Goal: Information Seeking & Learning: Find specific fact

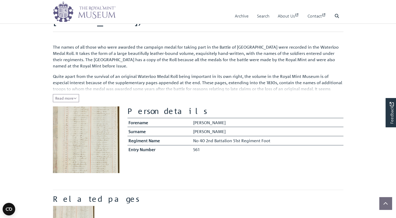
scroll to position [17, 0]
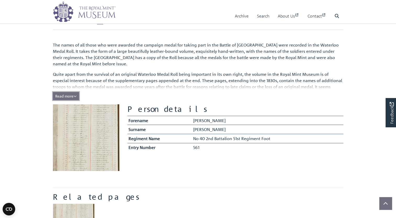
click at [63, 95] on span "Read more" at bounding box center [65, 96] width 21 height 5
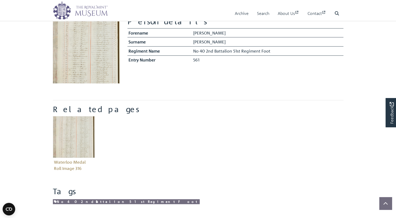
scroll to position [123, 0]
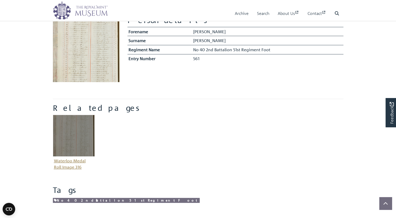
click at [82, 131] on img "Item related to this entity" at bounding box center [74, 136] width 42 height 42
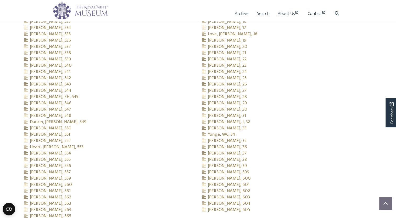
scroll to position [696, 0]
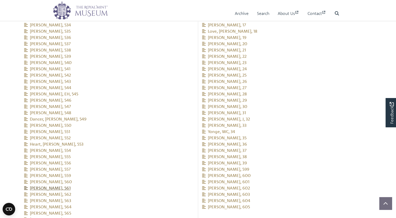
click at [50, 186] on span "[PERSON_NAME], 561" at bounding box center [47, 188] width 47 height 5
click at [59, 186] on span "[PERSON_NAME], 561" at bounding box center [47, 188] width 47 height 5
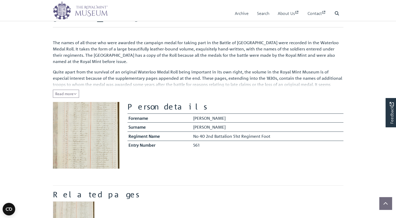
scroll to position [41, 0]
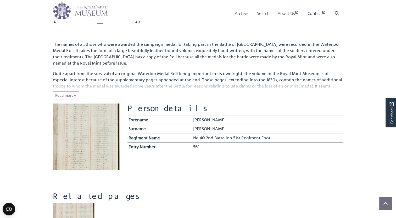
click at [103, 141] on img at bounding box center [86, 137] width 67 height 67
click at [101, 149] on img at bounding box center [86, 137] width 67 height 67
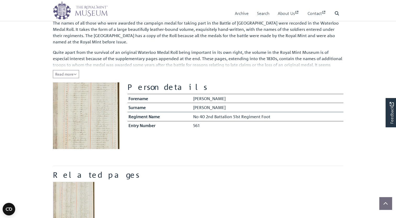
scroll to position [59, 0]
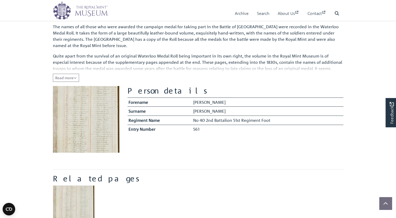
click at [93, 108] on img at bounding box center [86, 119] width 67 height 67
click at [83, 118] on img at bounding box center [86, 119] width 67 height 67
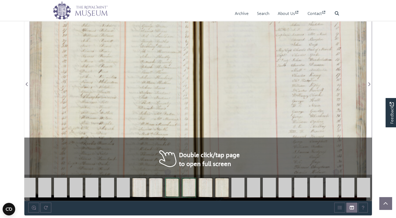
scroll to position [365, 0]
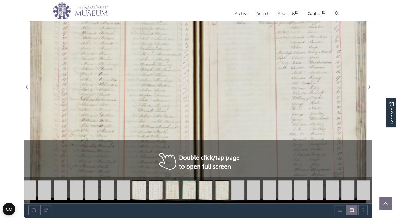
click at [204, 160] on div at bounding box center [282, 84] width 168 height 240
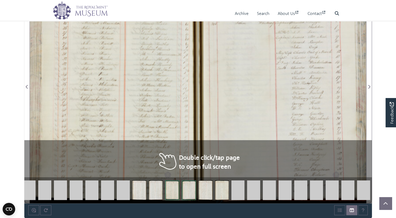
click at [204, 160] on div at bounding box center [282, 84] width 168 height 240
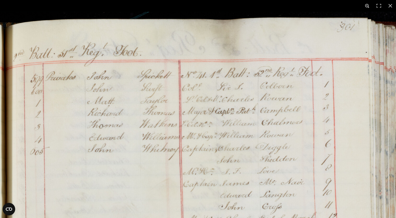
click at [367, 5] on button at bounding box center [368, 6] width 12 height 12
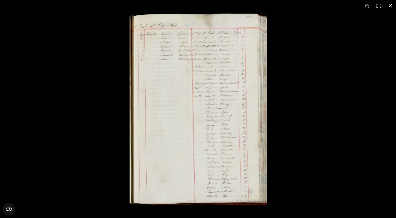
click at [391, 7] on button at bounding box center [391, 6] width 12 height 12
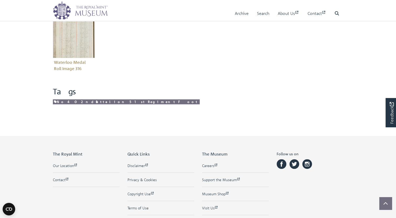
scroll to position [229, 0]
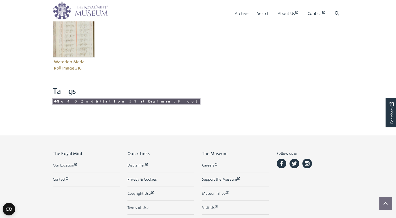
click at [85, 100] on link "No 40 2nd Battalion 51st Regiment Foot" at bounding box center [126, 101] width 147 height 5
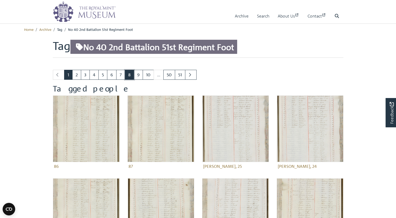
click at [127, 76] on link "8" at bounding box center [129, 75] width 9 height 10
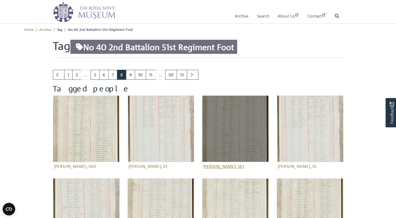
click at [232, 145] on img at bounding box center [235, 129] width 67 height 67
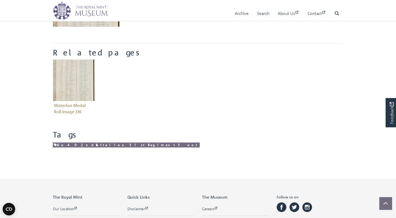
scroll to position [185, 0]
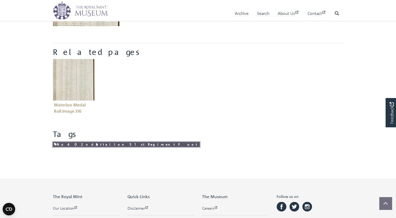
click at [90, 145] on link "No 40 2nd Battalion 51st Regiment Foot" at bounding box center [126, 144] width 147 height 5
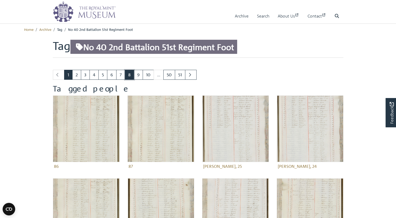
click at [127, 75] on link "8" at bounding box center [129, 75] width 9 height 10
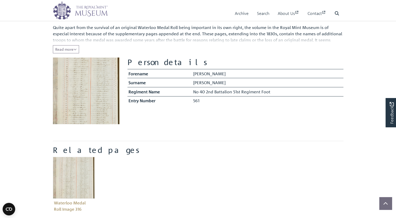
scroll to position [80, 0]
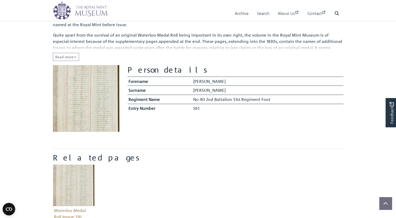
click at [88, 108] on img at bounding box center [86, 98] width 67 height 67
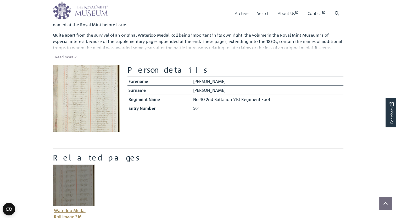
click at [79, 182] on img "Item related to this entity" at bounding box center [74, 186] width 42 height 42
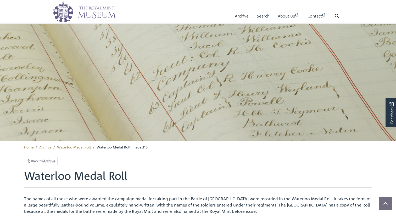
scroll to position [104, 0]
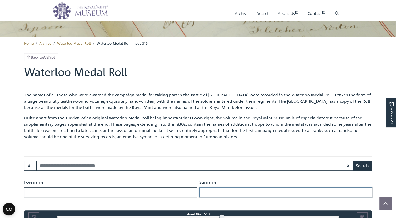
click at [218, 193] on input "Surname" at bounding box center [286, 193] width 173 height 10
type input "********"
click at [166, 193] on input "Forename" at bounding box center [110, 193] width 173 height 10
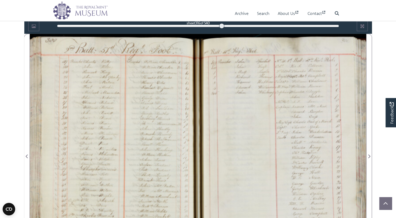
scroll to position [294, 0]
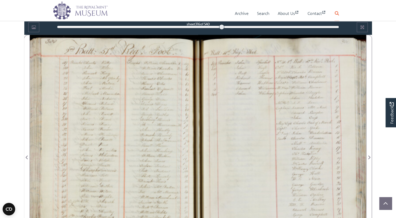
type input "*****"
click at [337, 13] on icon at bounding box center [337, 13] width 4 height 4
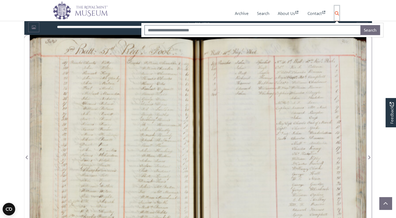
click at [337, 13] on icon at bounding box center [337, 13] width 4 height 4
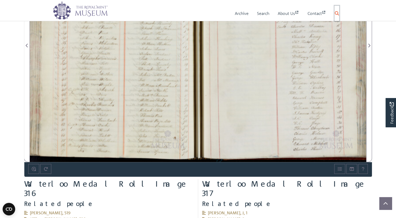
scroll to position [408, 0]
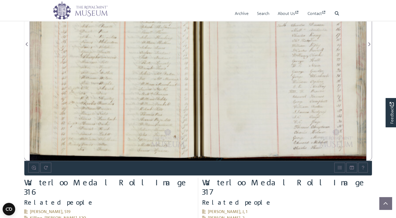
drag, startPoint x: 116, startPoint y: 128, endPoint x: 130, endPoint y: 81, distance: 49.7
click at [130, 81] on div at bounding box center [114, 41] width 168 height 240
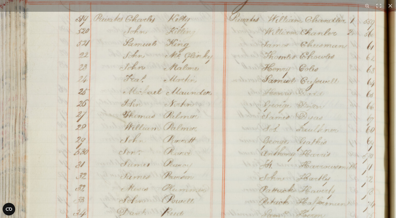
scroll to position [0, 0]
click at [8, 209] on circle "Open CMP widget" at bounding box center [9, 209] width 13 height 13
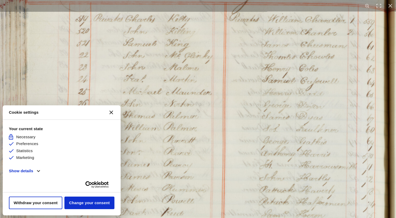
click at [111, 113] on icon "Close CMP widget" at bounding box center [112, 113] width 4 height 4
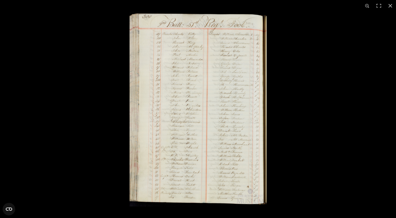
click at [226, 48] on img at bounding box center [198, 109] width 137 height 195
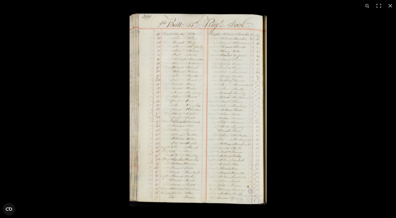
click at [231, 50] on img at bounding box center [198, 109] width 137 height 195
